Goal: Task Accomplishment & Management: Use online tool/utility

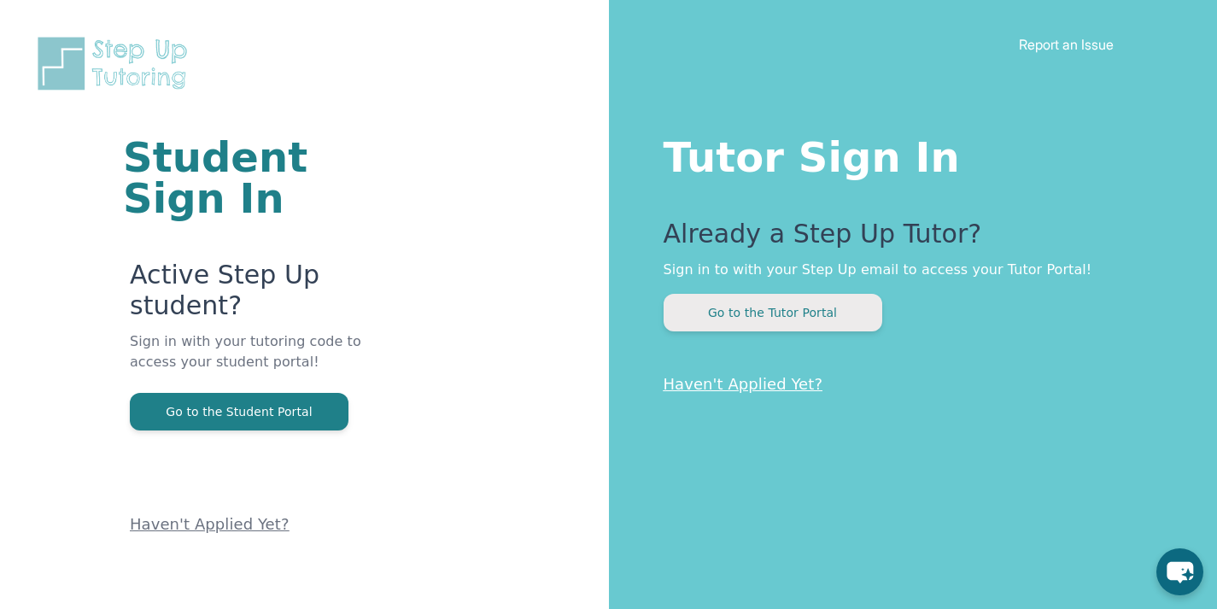
click at [811, 318] on button "Go to the Tutor Portal" at bounding box center [772, 313] width 219 height 38
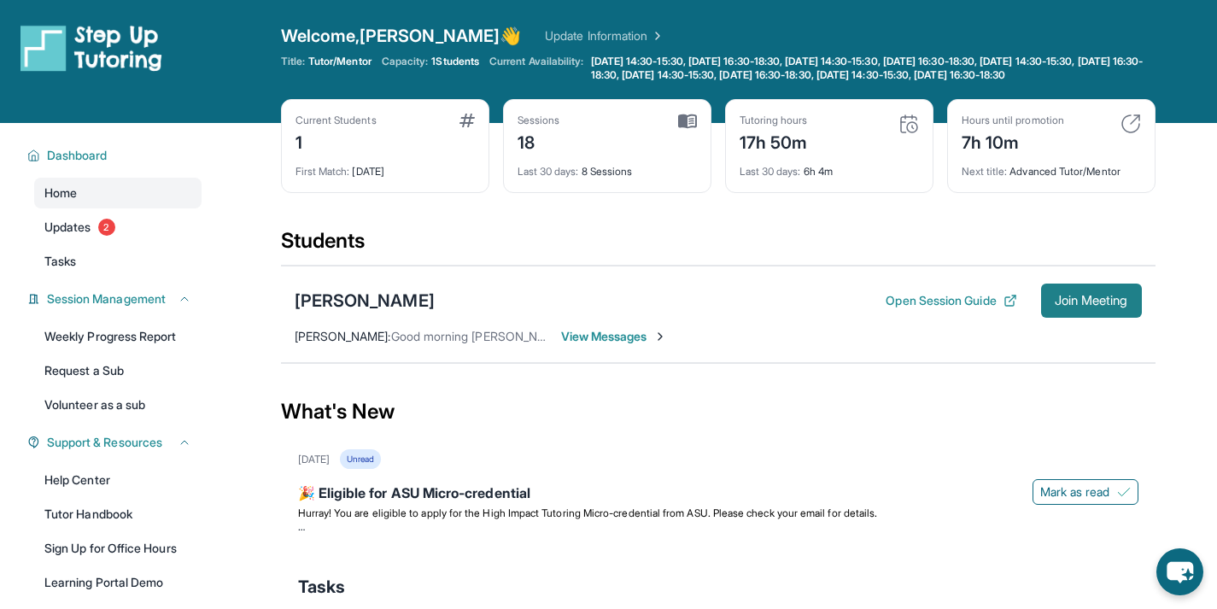
click at [1097, 303] on button "Join Meeting" at bounding box center [1091, 300] width 101 height 34
